Goal: Obtain resource: Download file/media

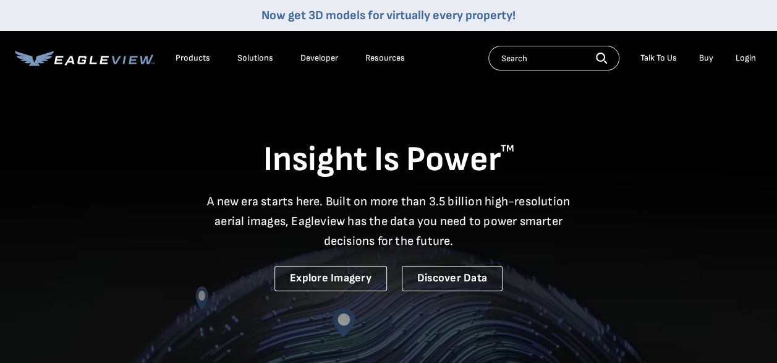
click at [744, 60] on div "Login" at bounding box center [746, 58] width 20 height 11
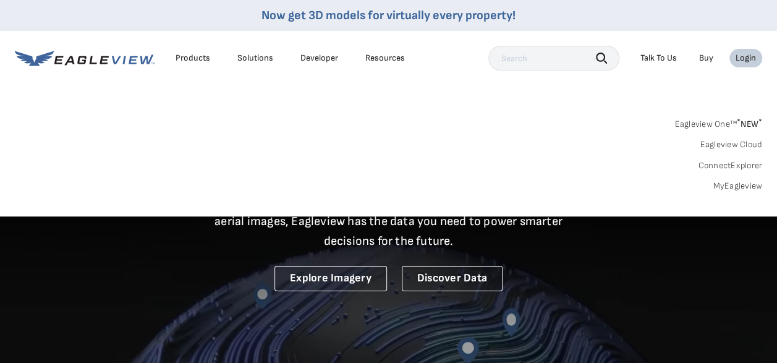
click at [736, 190] on link "MyEagleview" at bounding box center [737, 186] width 49 height 11
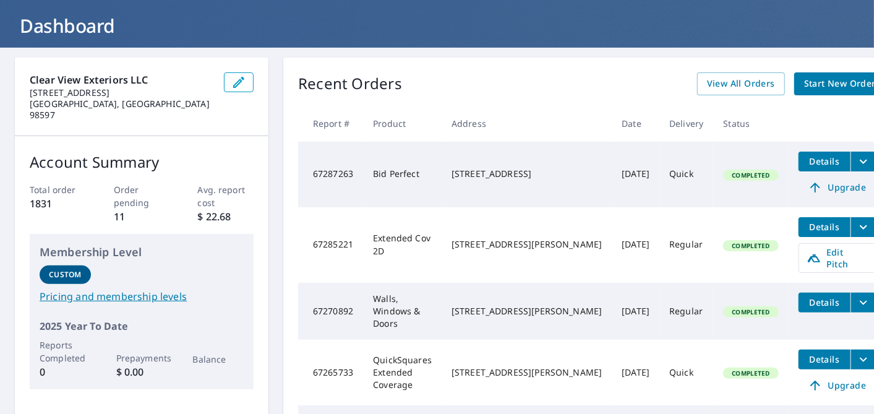
scroll to position [69, 0]
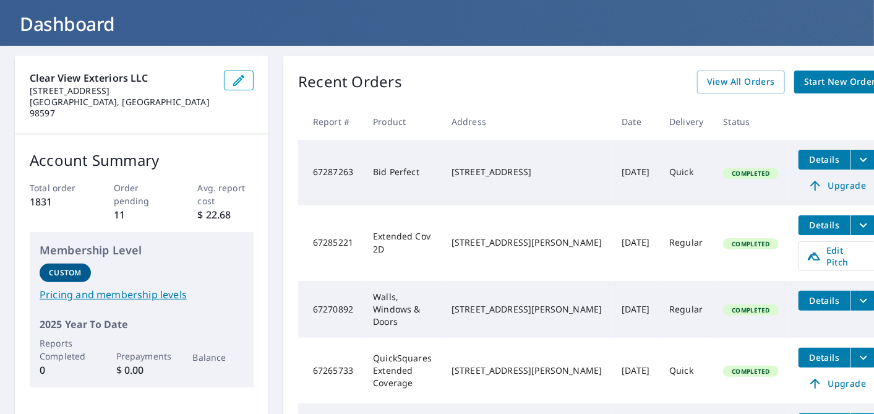
click at [856, 295] on icon "filesDropdownBtn-67270892" at bounding box center [863, 300] width 15 height 15
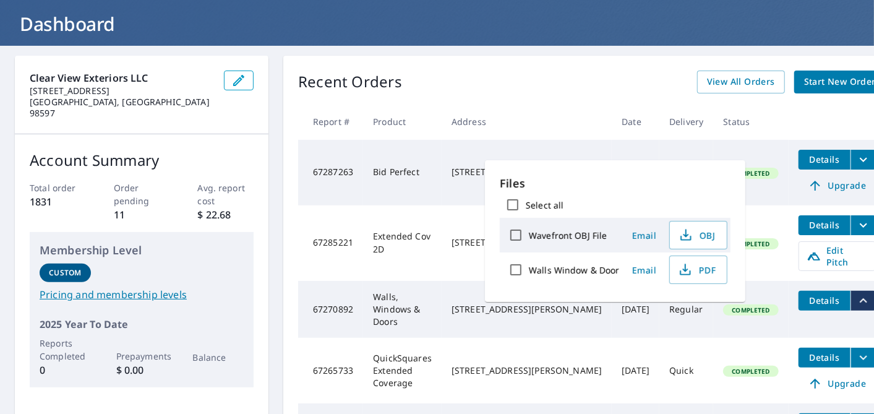
click at [745, 318] on tr "67270892 Walls, Windows & Doors [STREET_ADDRESS][PERSON_NAME] [DATE] Regular Co…" at bounding box center [591, 309] width 587 height 57
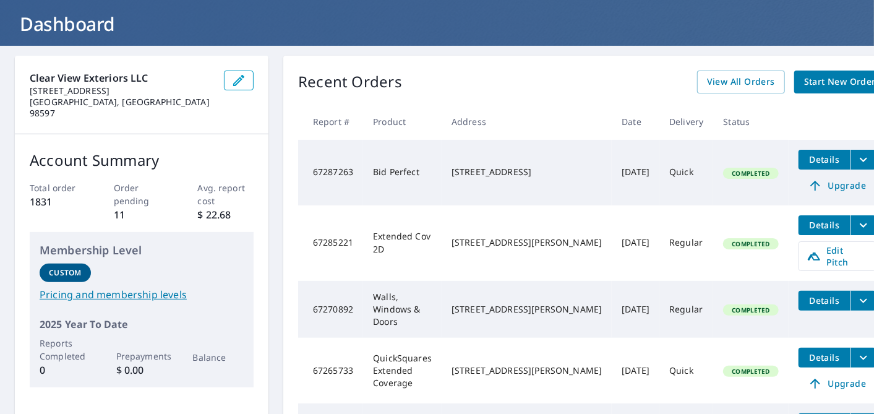
click at [788, 281] on td "Details" at bounding box center [836, 301] width 97 height 40
click at [788, 305] on td "Details" at bounding box center [836, 301] width 97 height 40
click at [806, 294] on span "Details" at bounding box center [824, 300] width 37 height 12
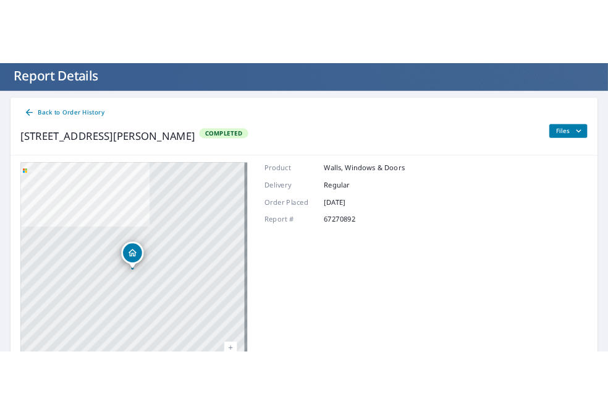
scroll to position [74, 0]
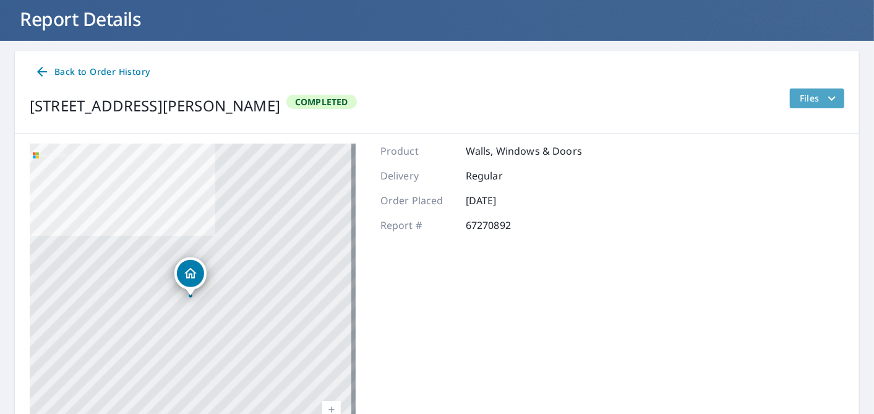
click at [808, 100] on span "Files" at bounding box center [820, 98] width 40 height 15
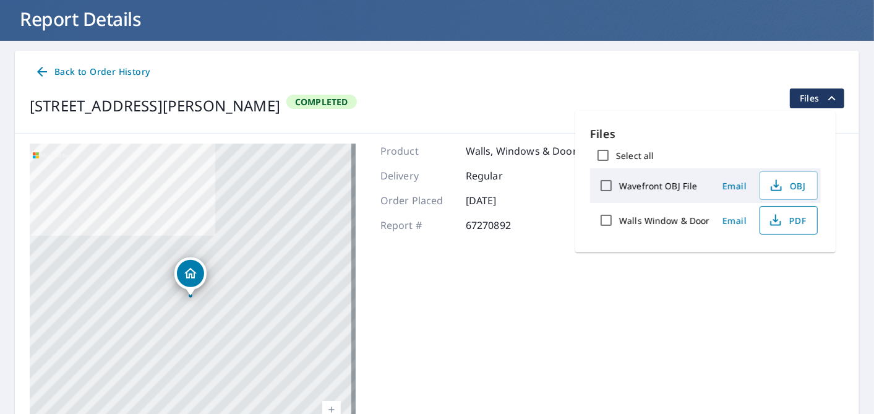
click at [796, 225] on span "PDF" at bounding box center [787, 220] width 40 height 15
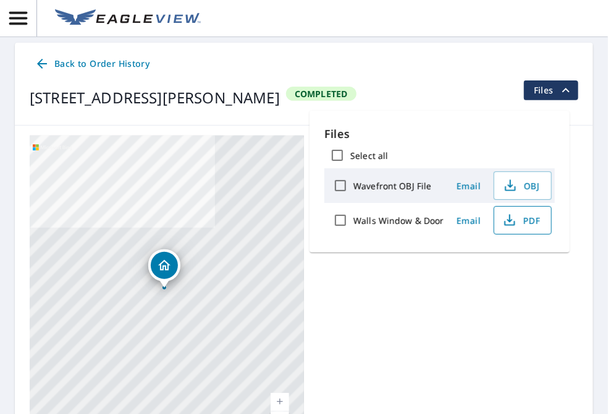
scroll to position [66, 0]
